Goal: Task Accomplishment & Management: Use online tool/utility

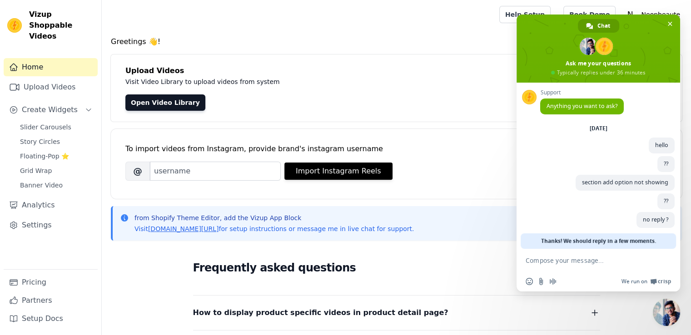
scroll to position [7, 0]
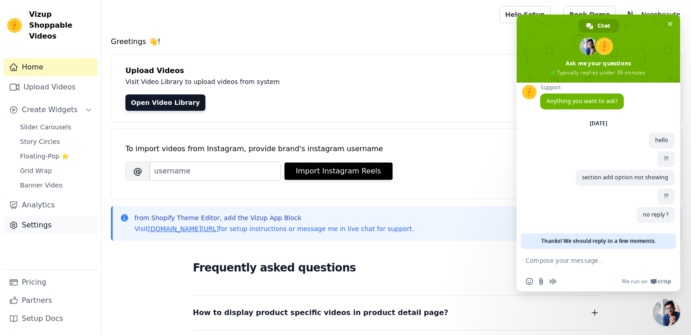
click at [40, 216] on link "Settings" at bounding box center [51, 225] width 94 height 18
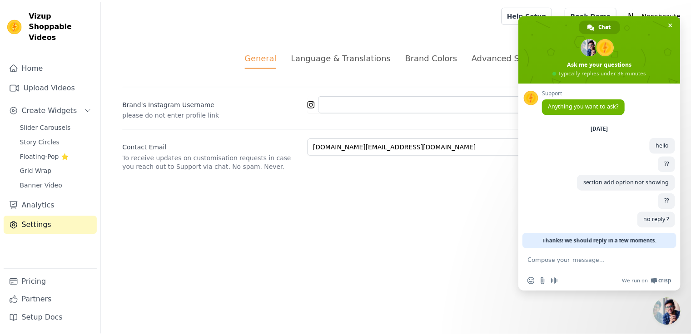
scroll to position [7, 0]
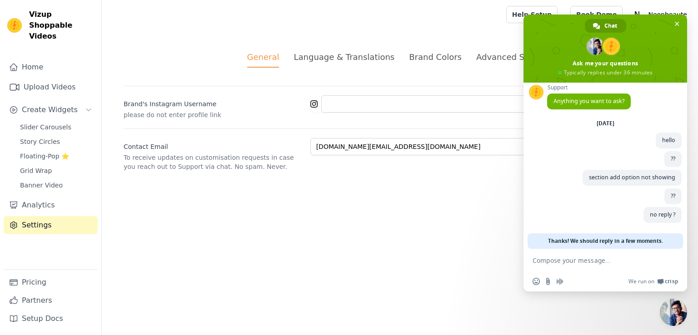
click at [348, 54] on div "Language & Translations" at bounding box center [344, 57] width 101 height 12
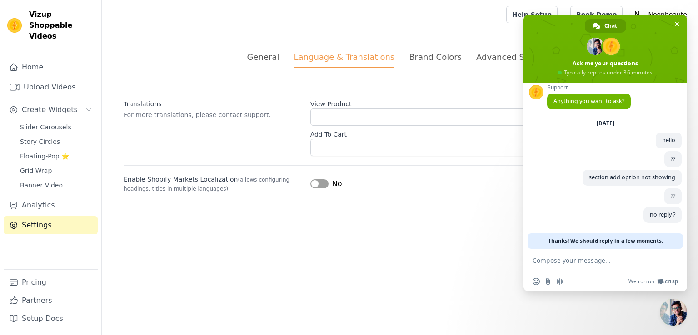
click at [447, 61] on div "Brand Colors" at bounding box center [435, 57] width 53 height 12
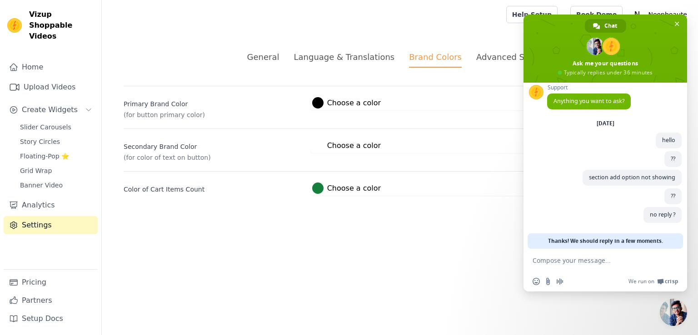
click at [692, 218] on html "Vizup Shoppable Videos Home Upload Videos Create Widgets Slider Carousels Story…" at bounding box center [349, 109] width 698 height 218
click at [669, 312] on span "Close chat" at bounding box center [673, 312] width 27 height 27
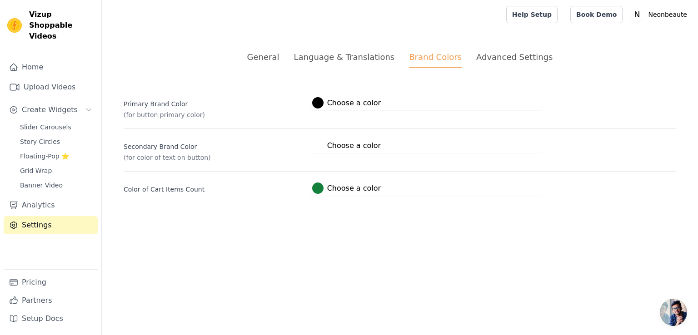
click at [485, 65] on li "Advanced Settings" at bounding box center [514, 59] width 76 height 17
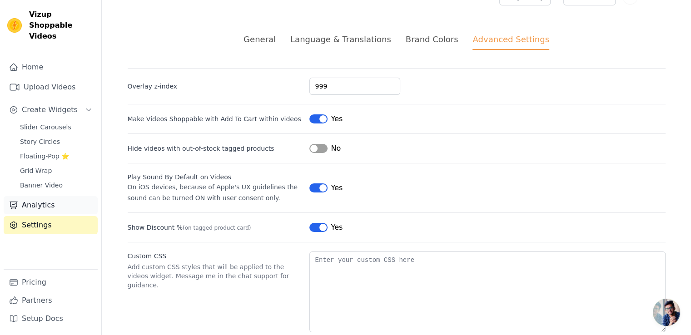
scroll to position [0, 0]
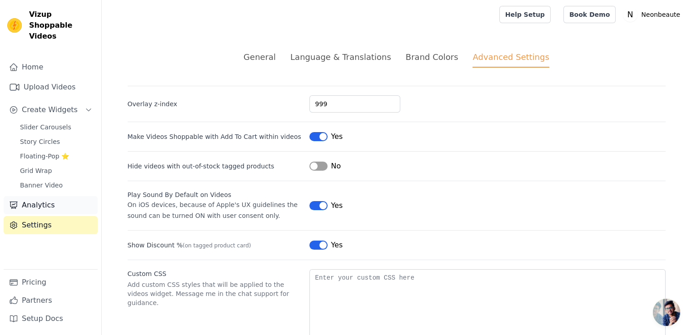
click at [55, 196] on link "Analytics" at bounding box center [51, 205] width 94 height 18
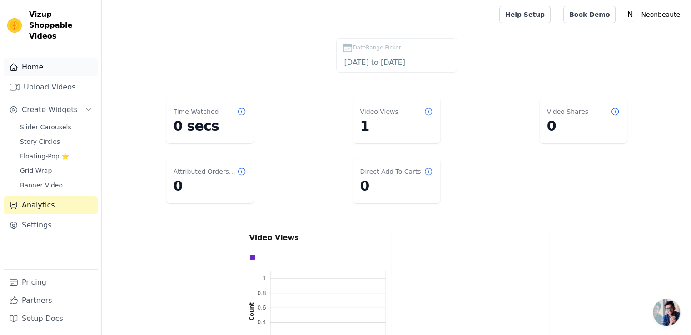
click at [40, 58] on link "Home" at bounding box center [51, 67] width 94 height 18
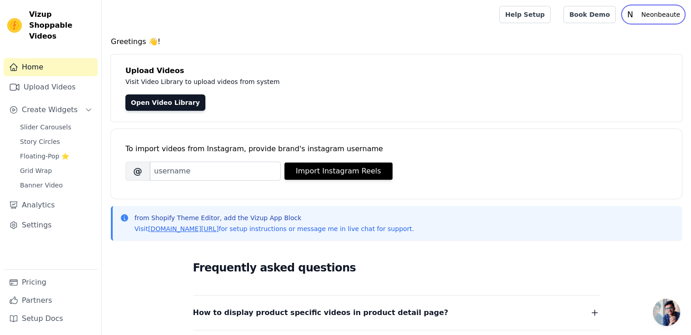
click at [661, 22] on p "Neonbeaute" at bounding box center [660, 14] width 46 height 16
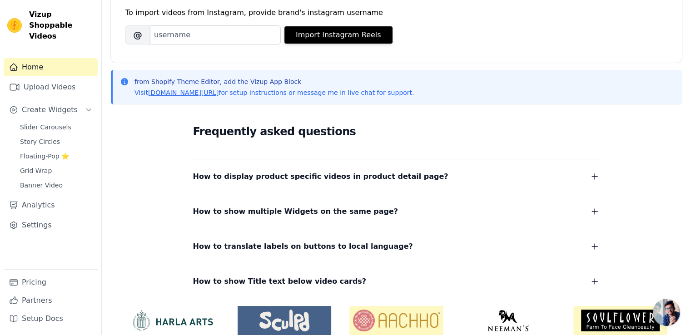
scroll to position [174, 0]
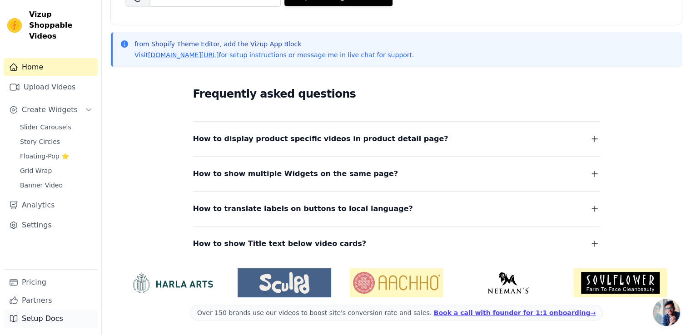
click at [52, 315] on link "Setup Docs" at bounding box center [51, 319] width 94 height 18
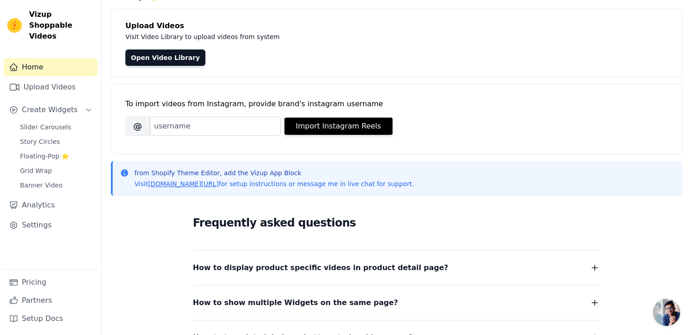
scroll to position [0, 0]
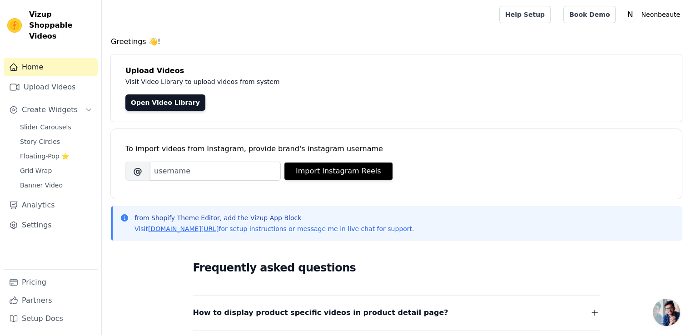
scroll to position [7, 0]
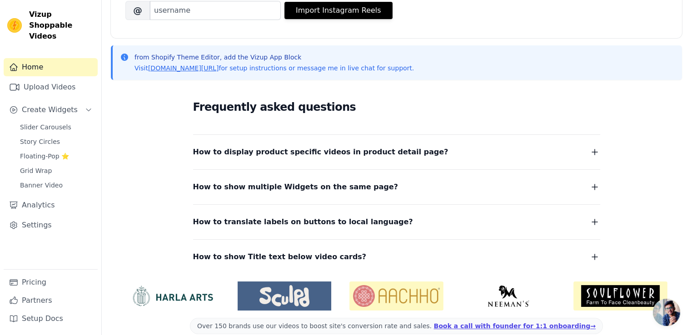
scroll to position [174, 0]
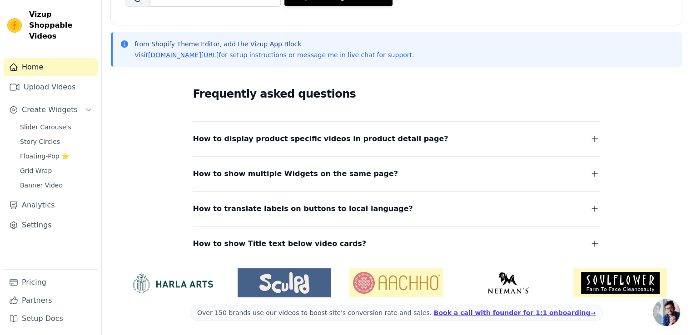
click at [669, 309] on span "Open chat" at bounding box center [666, 312] width 27 height 27
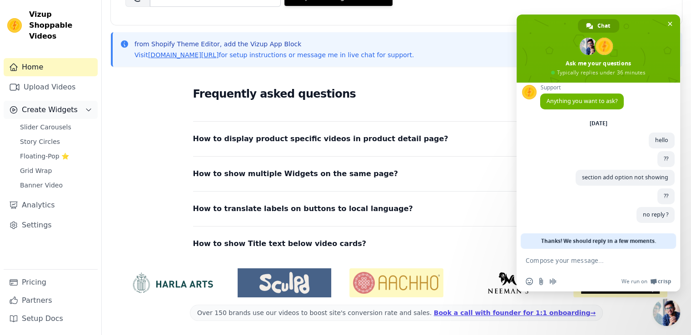
click at [60, 105] on span "Create Widgets" at bounding box center [50, 110] width 56 height 11
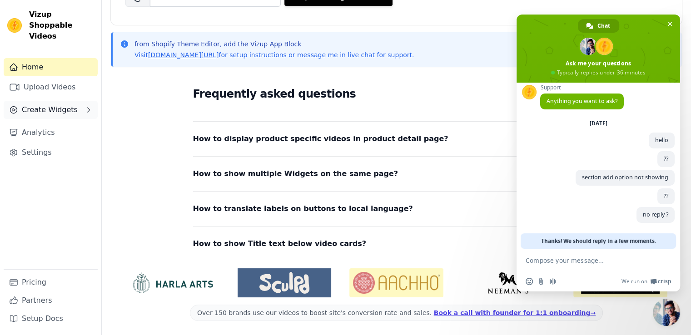
click at [60, 105] on span "Create Widgets" at bounding box center [50, 110] width 56 height 11
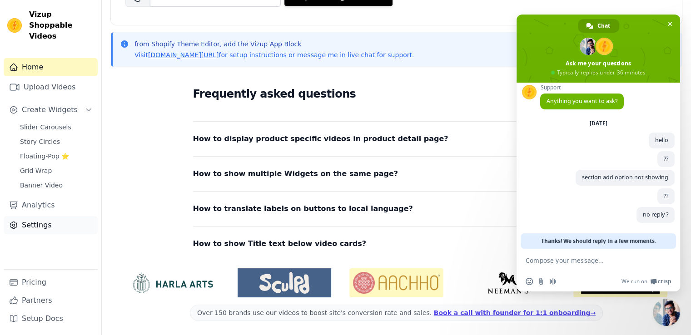
click at [58, 216] on link "Settings" at bounding box center [51, 225] width 94 height 18
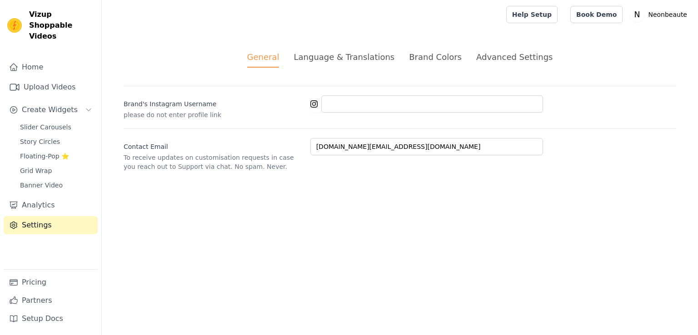
click at [522, 55] on div "Advanced Settings" at bounding box center [514, 57] width 76 height 12
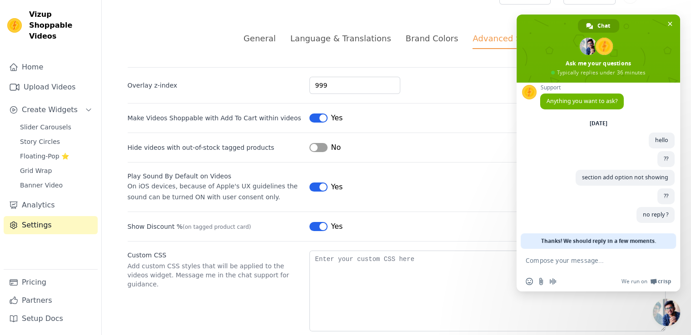
scroll to position [36, 0]
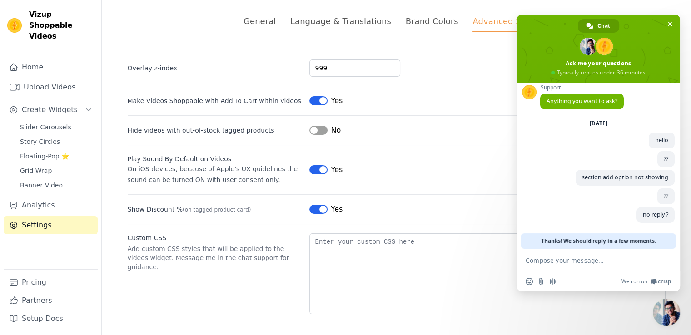
click at [670, 308] on span "Close chat" at bounding box center [666, 312] width 27 height 27
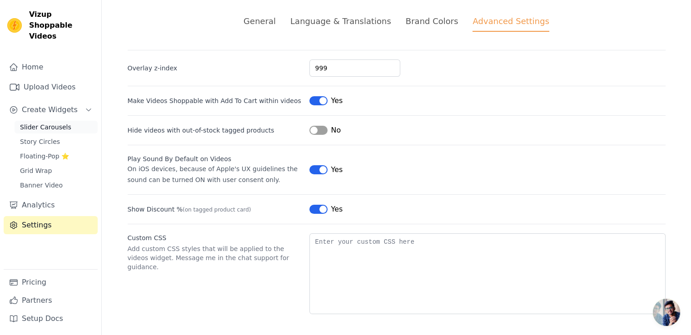
click at [39, 123] on span "Slider Carousels" at bounding box center [45, 127] width 51 height 9
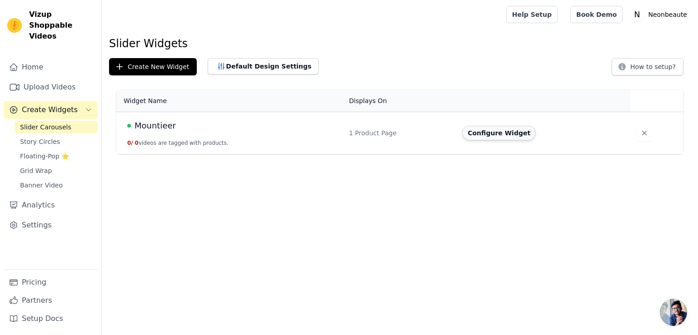
click at [488, 133] on button "Configure Widget" at bounding box center [499, 133] width 74 height 15
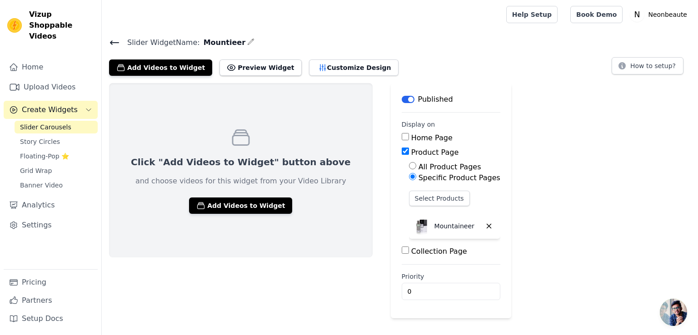
click at [212, 215] on div "Click "Add Videos to Widget" button above and choose videos for this widget fro…" at bounding box center [241, 170] width 264 height 174
click at [215, 208] on button "Add Videos to Widget" at bounding box center [240, 206] width 103 height 16
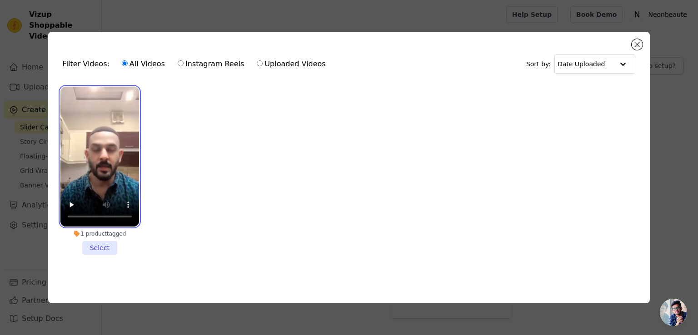
click at [123, 126] on video at bounding box center [99, 157] width 79 height 140
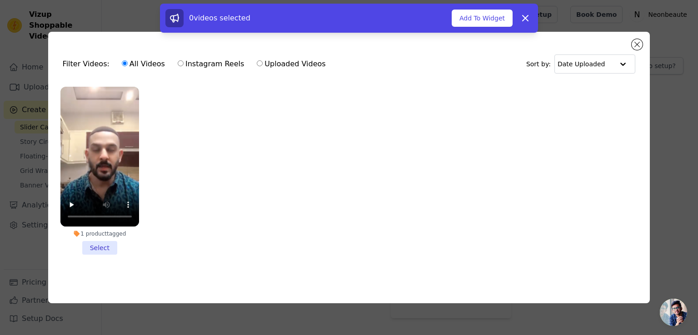
click at [100, 250] on li "1 product tagged Select" at bounding box center [99, 171] width 79 height 168
click at [0, 0] on input "1 product tagged Select" at bounding box center [0, 0] width 0 height 0
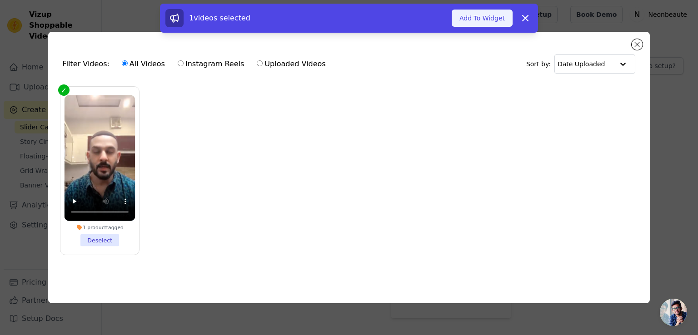
click at [497, 23] on button "Add To Widget" at bounding box center [482, 18] width 61 height 17
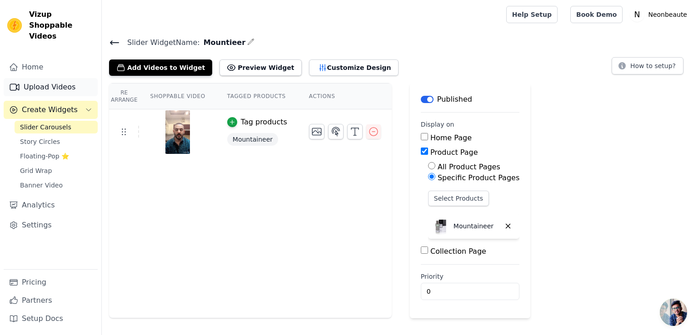
click at [18, 82] on icon "Sidebar" at bounding box center [14, 87] width 11 height 11
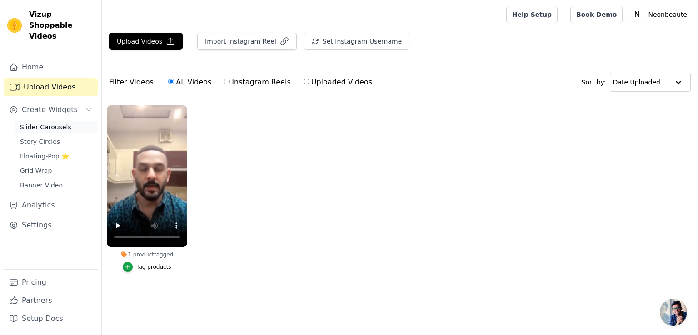
click at [47, 123] on span "Slider Carousels" at bounding box center [45, 127] width 51 height 9
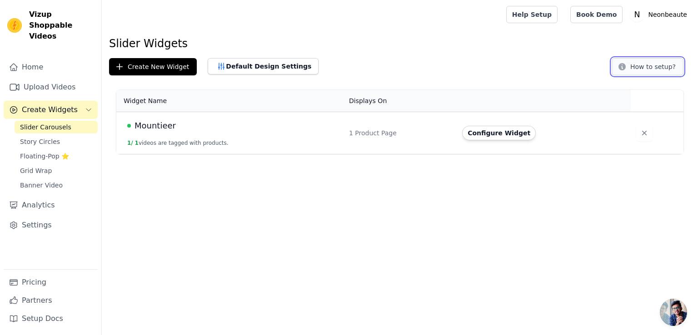
click at [661, 70] on button "How to setup?" at bounding box center [648, 66] width 72 height 17
click at [234, 131] on div "Mountieer" at bounding box center [232, 125] width 211 height 13
click at [154, 123] on span "Mountieer" at bounding box center [154, 125] width 41 height 13
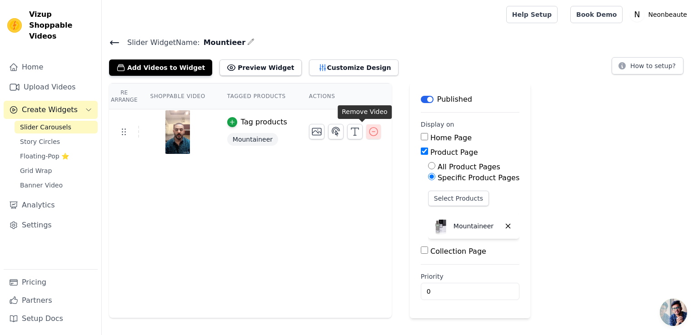
click at [368, 131] on icon "button" at bounding box center [373, 131] width 11 height 11
click at [676, 313] on span "Open chat" at bounding box center [673, 312] width 27 height 27
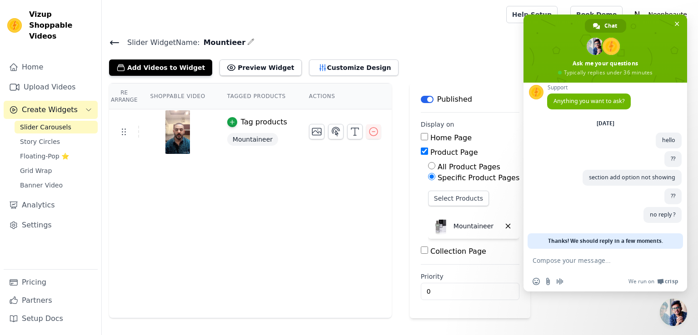
click at [676, 313] on span "Close chat" at bounding box center [673, 312] width 27 height 27
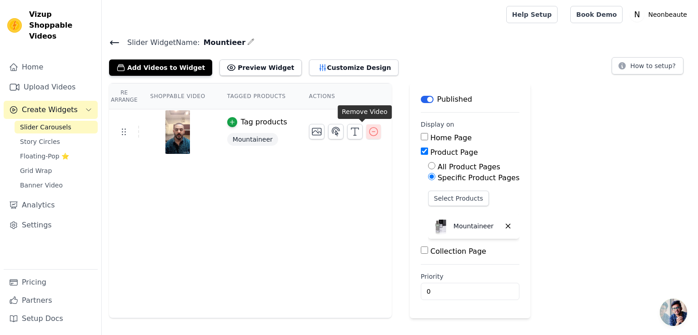
click at [368, 133] on icon "button" at bounding box center [373, 131] width 11 height 11
click at [369, 131] on icon "button" at bounding box center [373, 132] width 8 height 8
